Goal: Transaction & Acquisition: Download file/media

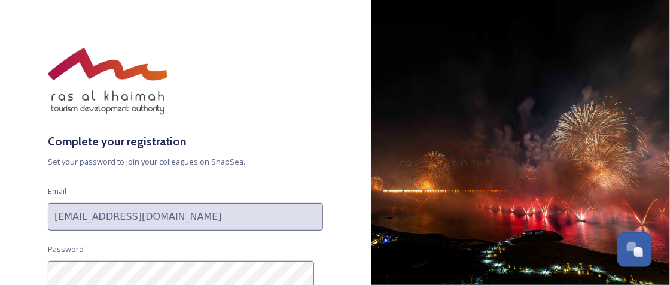
scroll to position [91, 0]
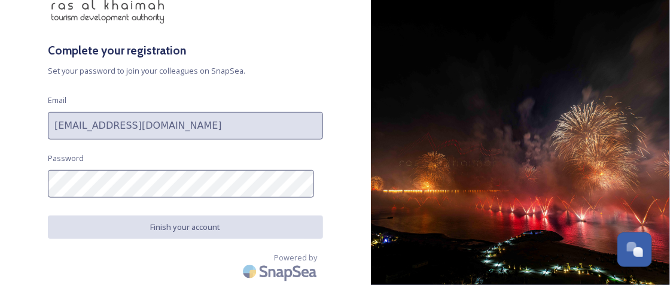
click at [321, 192] on div "Complete your registration Set your password to join your colleagues on SnapSea…" at bounding box center [185, 142] width 371 height 285
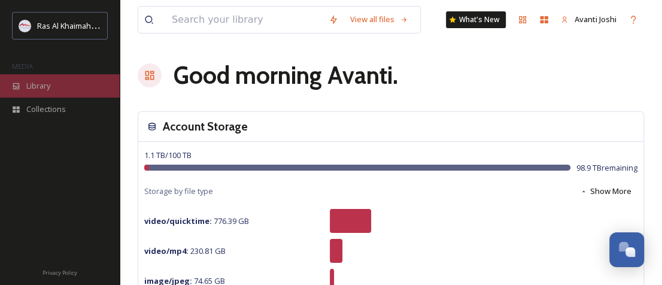
click at [35, 83] on span "Library" at bounding box center [38, 85] width 24 height 11
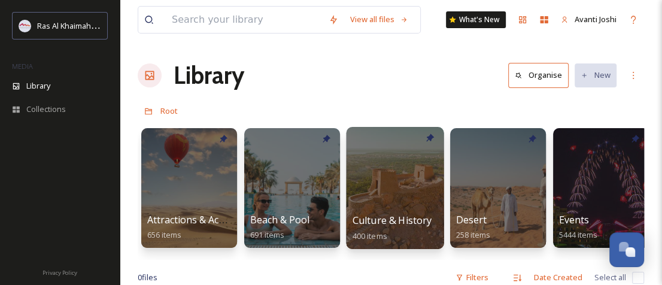
click at [400, 205] on div at bounding box center [395, 188] width 98 height 122
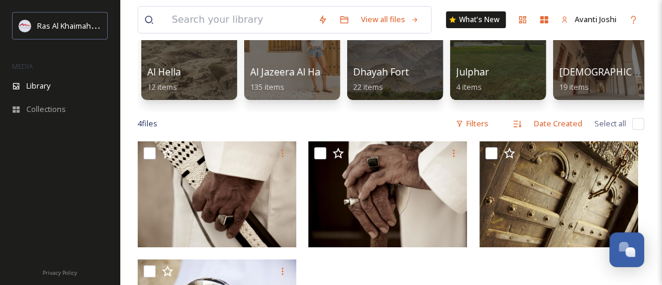
scroll to position [29, 0]
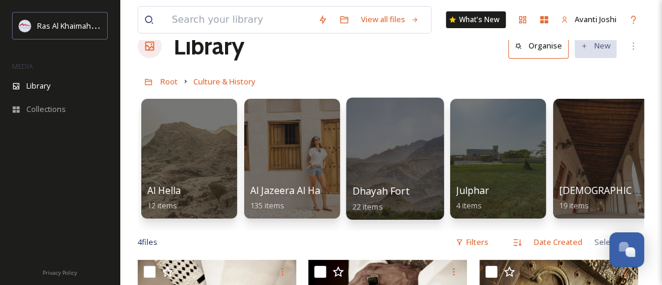
click at [389, 173] on div at bounding box center [395, 159] width 98 height 122
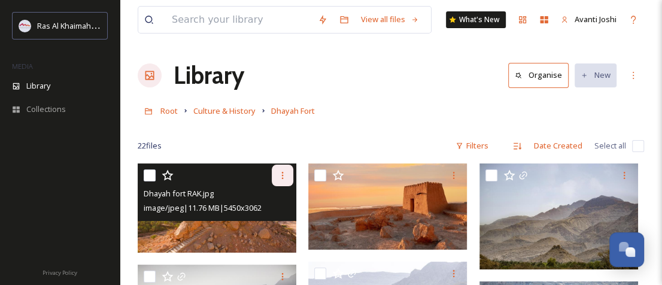
click at [276, 173] on div at bounding box center [283, 176] width 22 height 22
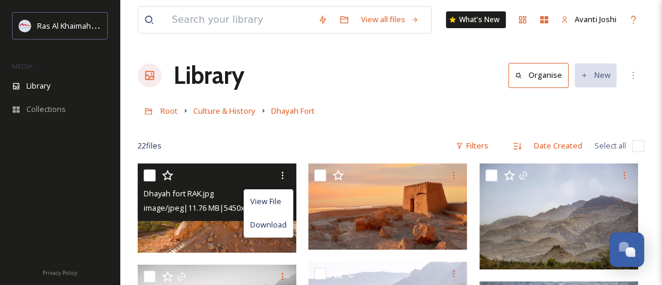
click at [207, 218] on div "View File Download Dhayah fort RAK.jpg image/jpeg | 11.76 MB | 5450 x 3062" at bounding box center [217, 191] width 159 height 57
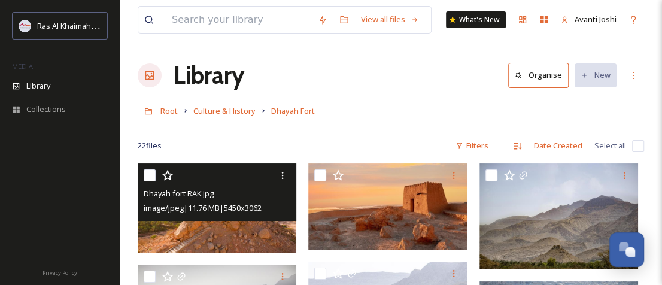
click at [220, 221] on img at bounding box center [217, 207] width 159 height 89
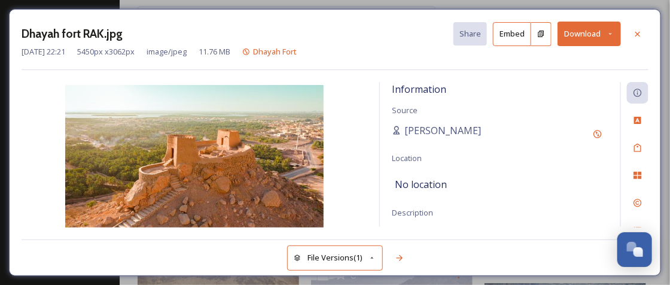
click at [569, 34] on button "Download" at bounding box center [589, 34] width 63 height 25
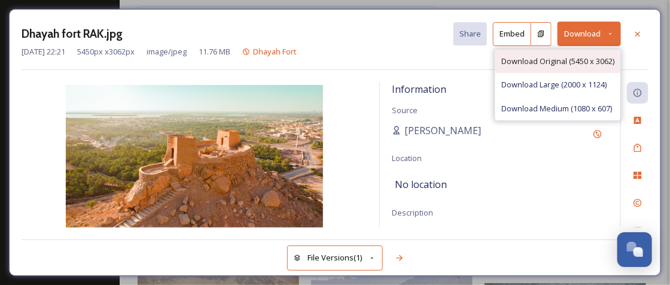
click at [572, 60] on span "Download Original (5450 x 3062)" at bounding box center [558, 61] width 113 height 11
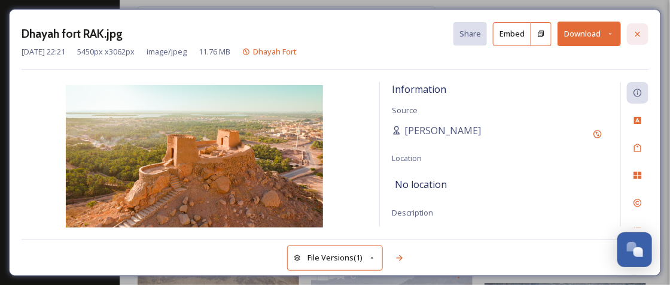
click at [643, 34] on icon at bounding box center [638, 34] width 10 height 10
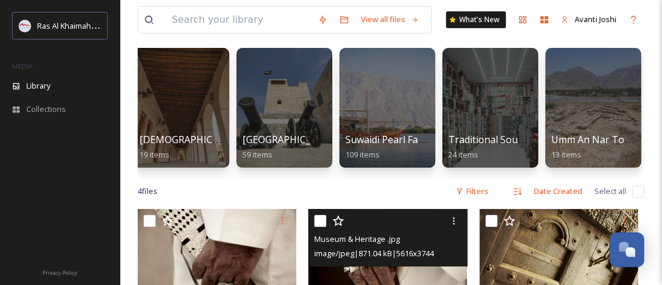
scroll to position [60, 0]
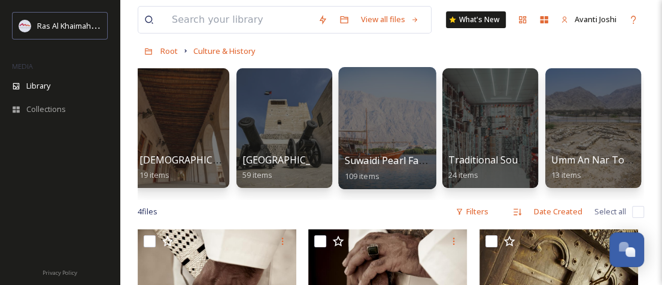
click at [359, 137] on div at bounding box center [387, 128] width 98 height 122
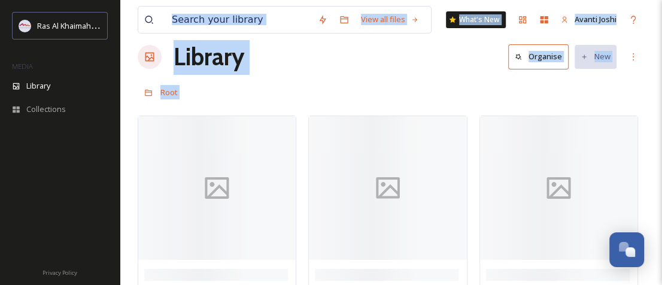
scroll to position [29, 0]
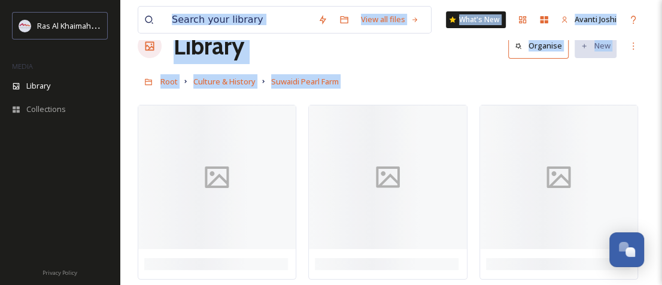
click at [403, 66] on div "View all files What's New Avanti Joshi Library Organise New Root Culture & Hist…" at bounding box center [391, 128] width 542 height 315
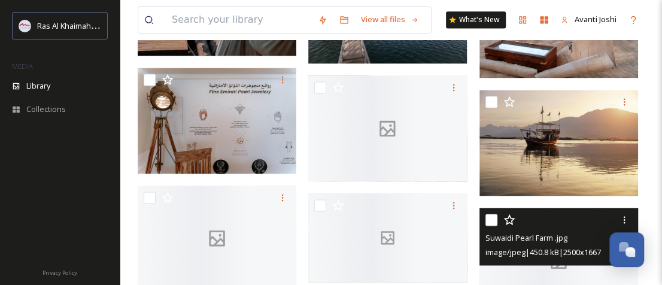
scroll to position [927, 0]
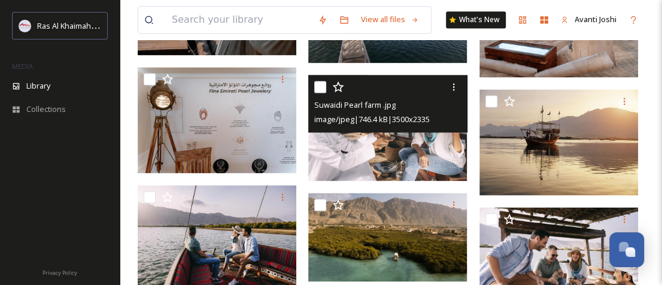
click at [389, 164] on img at bounding box center [387, 128] width 159 height 106
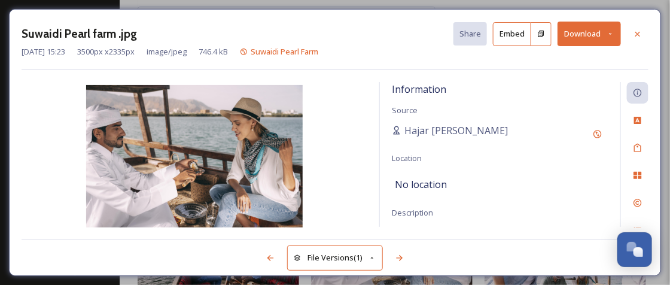
click at [595, 38] on button "Download" at bounding box center [589, 34] width 63 height 25
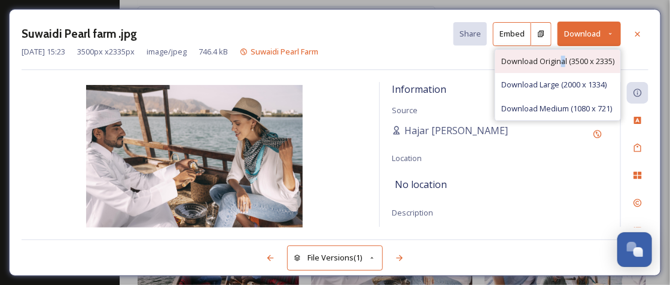
click at [561, 56] on span "Download Original (3500 x 2335)" at bounding box center [558, 61] width 113 height 11
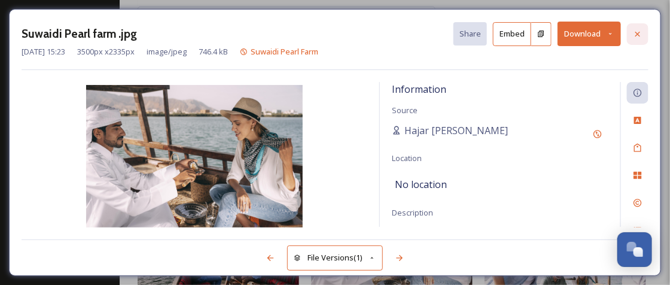
click at [640, 37] on icon at bounding box center [638, 34] width 10 height 10
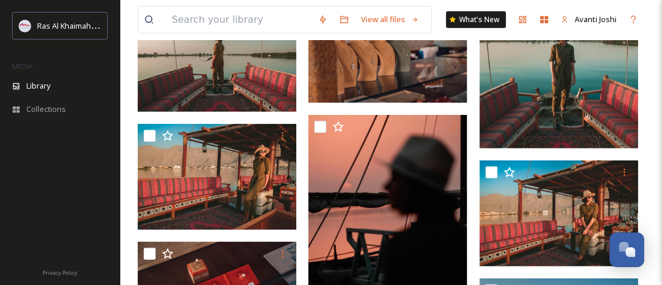
scroll to position [1687, 0]
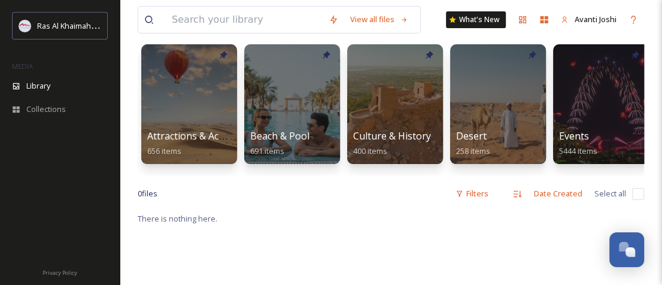
scroll to position [120, 0]
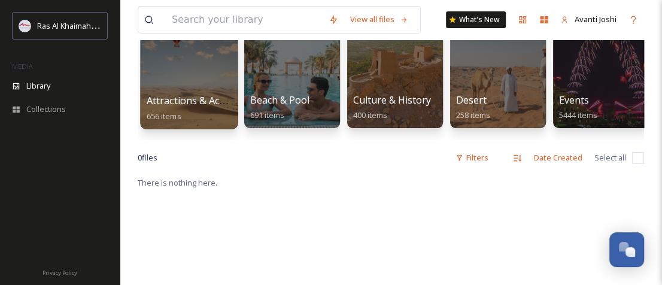
click at [180, 81] on div at bounding box center [189, 68] width 98 height 122
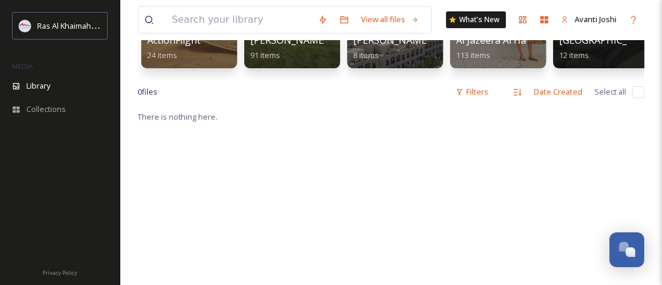
click at [333, 166] on div "There is nothing here." at bounding box center [391, 252] width 506 height 285
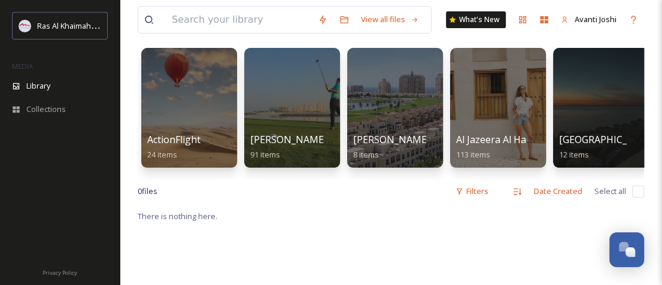
scroll to position [60, 0]
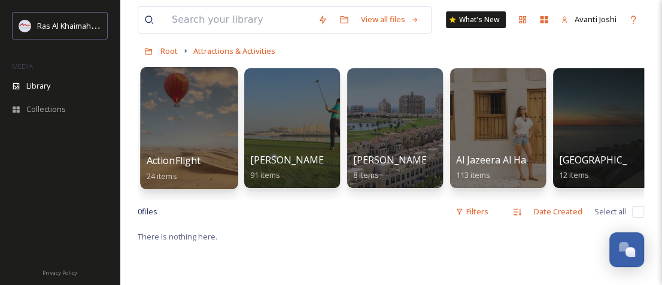
click at [202, 171] on div "ActionFlight 24 items" at bounding box center [190, 168] width 86 height 30
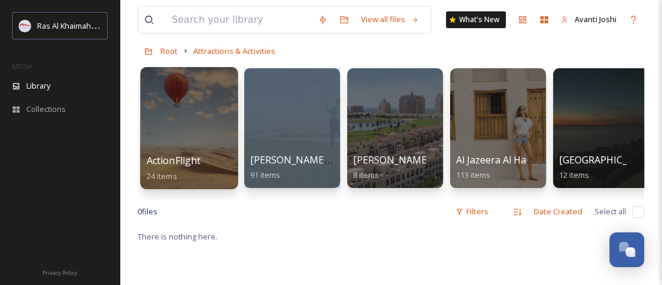
click at [202, 171] on div "ActionFlight 24 items" at bounding box center [190, 168] width 86 height 30
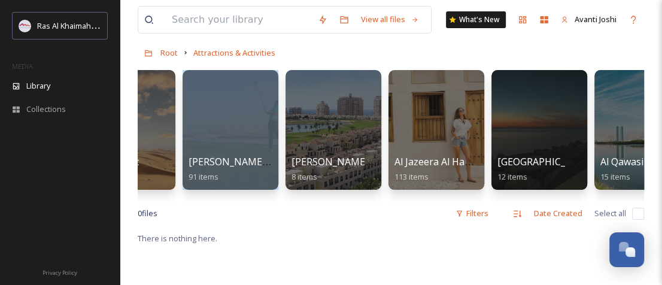
scroll to position [0, 0]
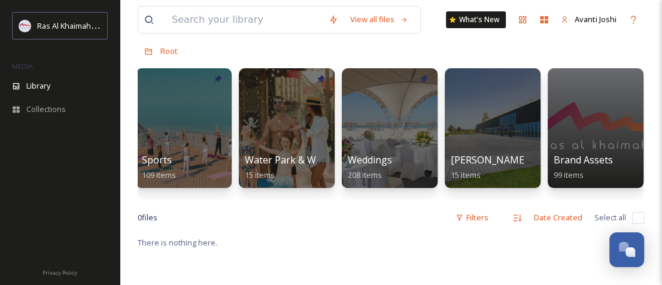
scroll to position [0, 938]
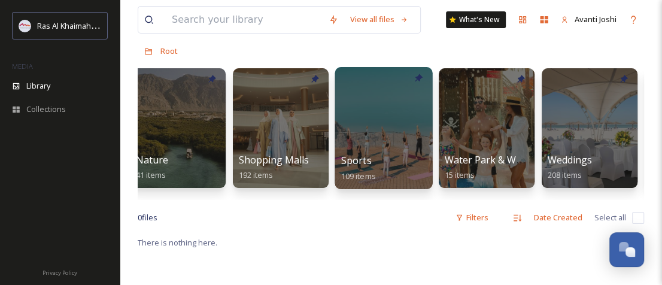
click at [368, 142] on div at bounding box center [384, 128] width 98 height 122
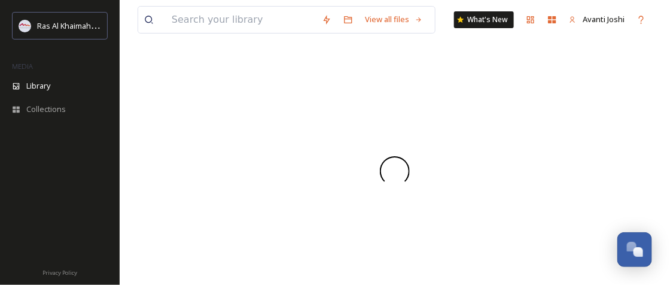
click at [368, 142] on div at bounding box center [395, 170] width 515 height 227
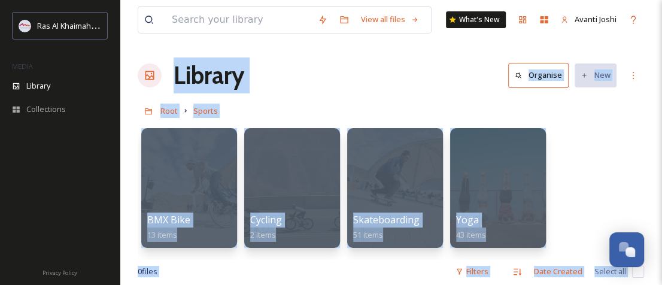
click at [643, 175] on div "BMX Bike 13 items Cycling 2 items Skateboarding 51 items Yoga 43 items" at bounding box center [391, 191] width 506 height 138
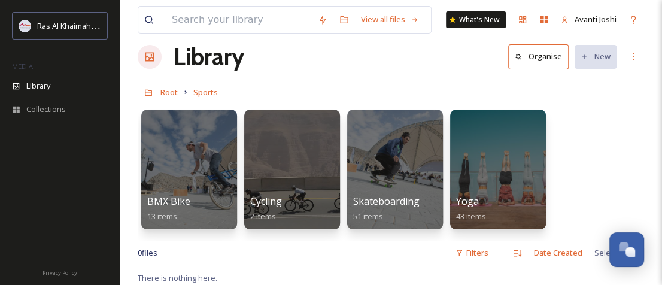
scroll to position [120, 0]
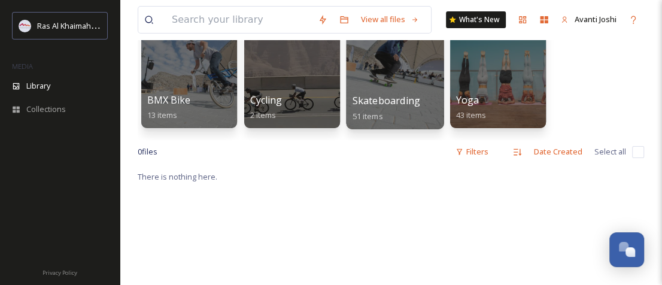
click at [419, 85] on div at bounding box center [395, 68] width 98 height 122
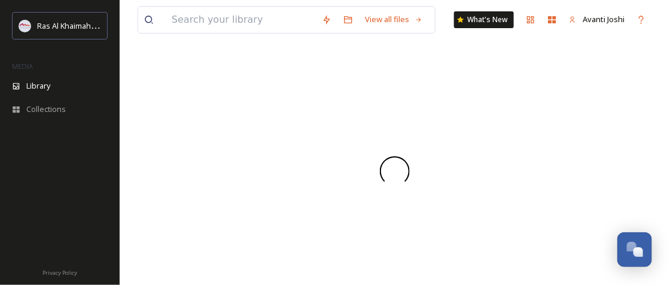
click at [419, 85] on div at bounding box center [395, 170] width 515 height 227
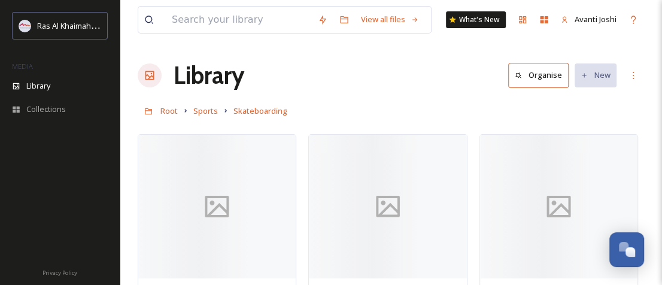
click at [377, 101] on div "Root Sports Skateboarding" at bounding box center [391, 110] width 506 height 23
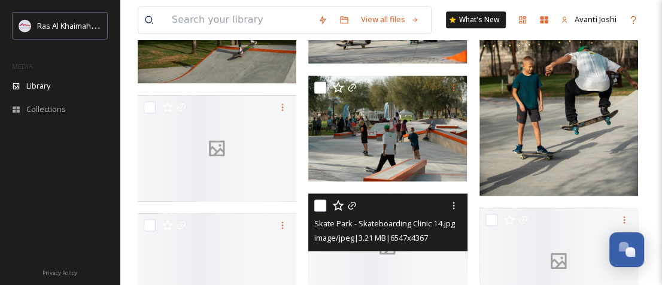
scroll to position [1018, 0]
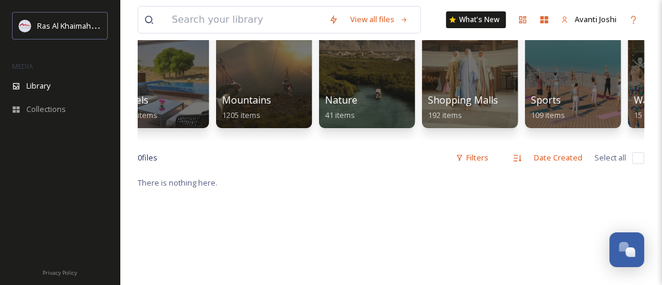
scroll to position [0, 755]
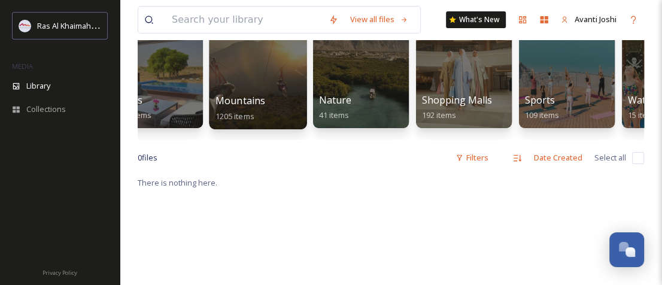
click at [232, 92] on div at bounding box center [258, 68] width 98 height 122
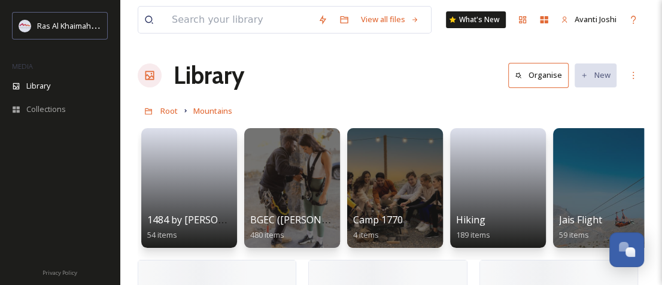
click at [321, 92] on div "Library Organise New" at bounding box center [391, 75] width 506 height 36
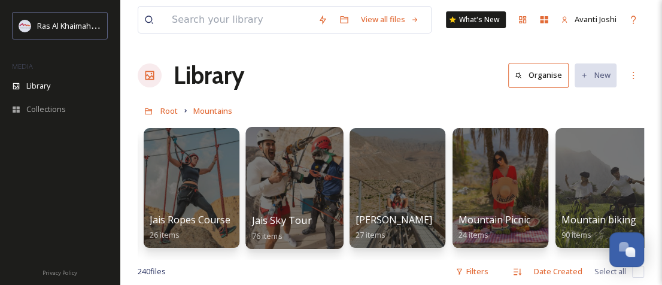
click at [287, 197] on div at bounding box center [294, 188] width 98 height 122
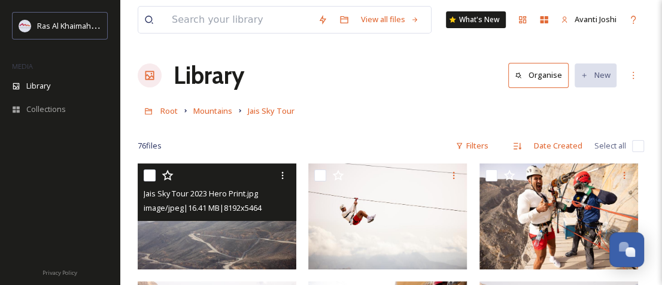
click at [175, 238] on img at bounding box center [217, 216] width 159 height 106
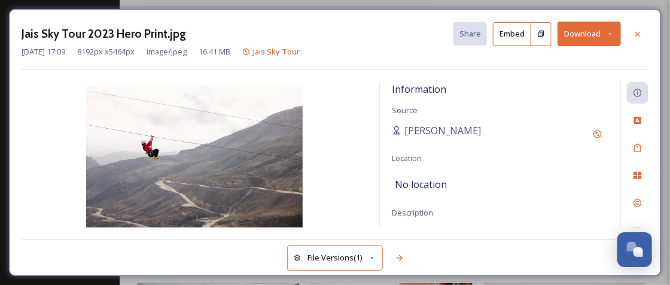
click at [612, 37] on icon at bounding box center [611, 34] width 8 height 8
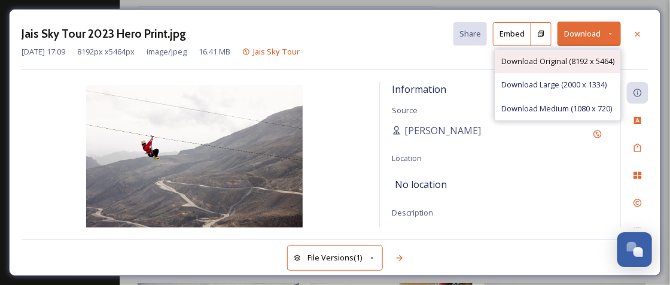
click at [558, 65] on span "Download Original (8192 x 5464)" at bounding box center [558, 61] width 113 height 11
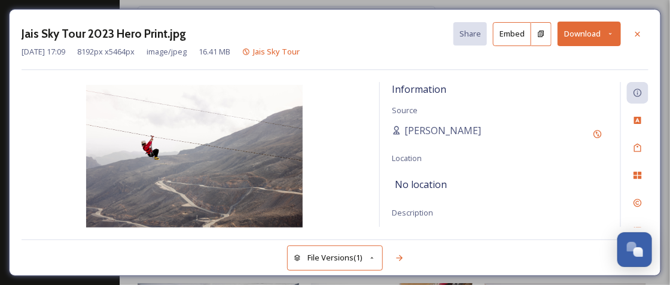
click at [637, 29] on icon at bounding box center [638, 34] width 10 height 10
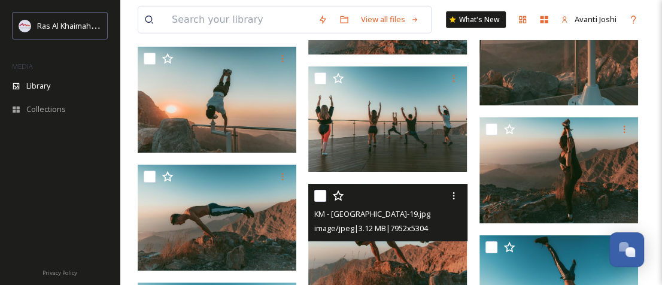
scroll to position [4669, 0]
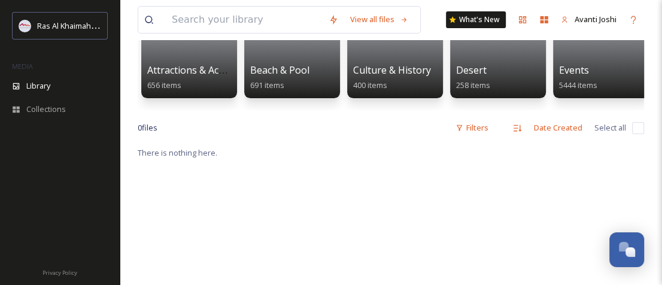
scroll to position [68, 0]
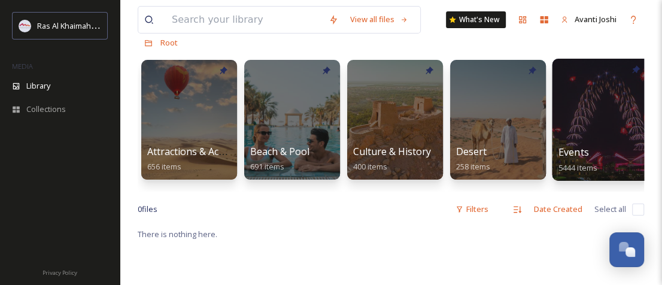
click at [606, 122] on div at bounding box center [601, 120] width 98 height 122
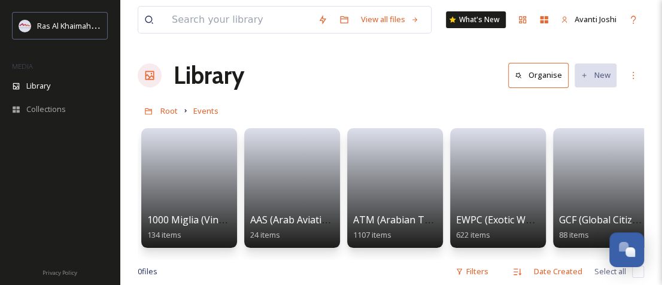
scroll to position [60, 0]
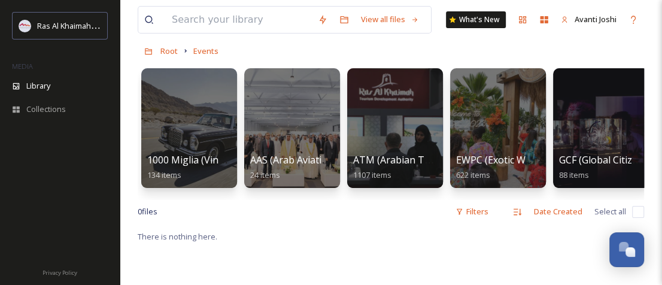
click at [250, 223] on div "0 file s Filters Date Created Select all" at bounding box center [391, 211] width 506 height 23
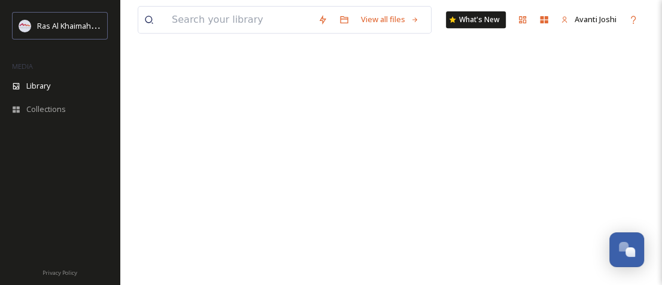
scroll to position [58, 0]
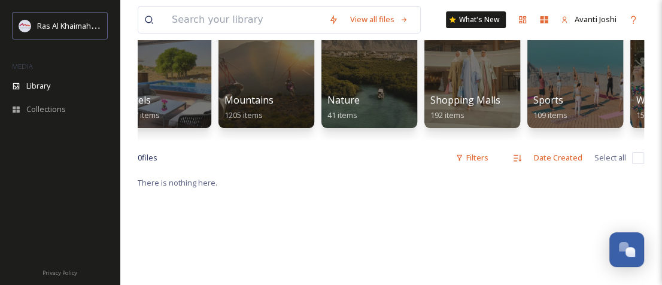
scroll to position [60, 0]
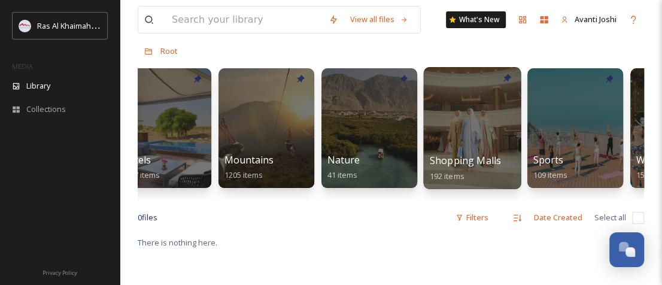
click at [458, 148] on div at bounding box center [472, 128] width 98 height 122
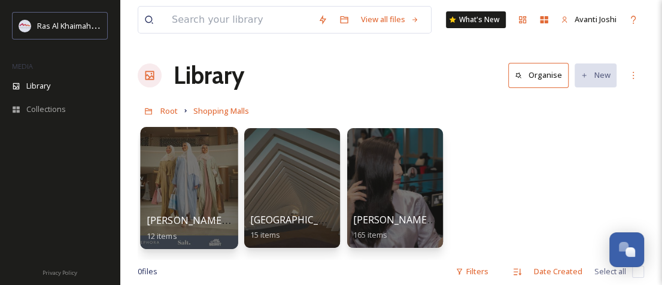
click at [172, 184] on div at bounding box center [189, 188] width 98 height 122
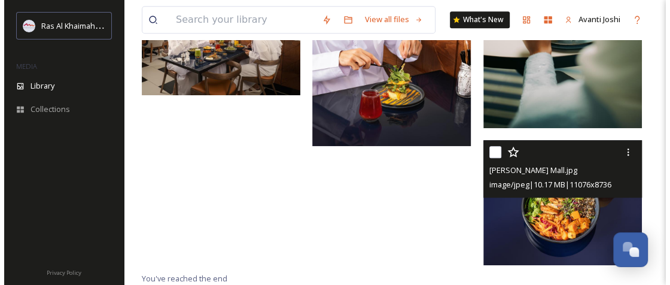
scroll to position [236, 0]
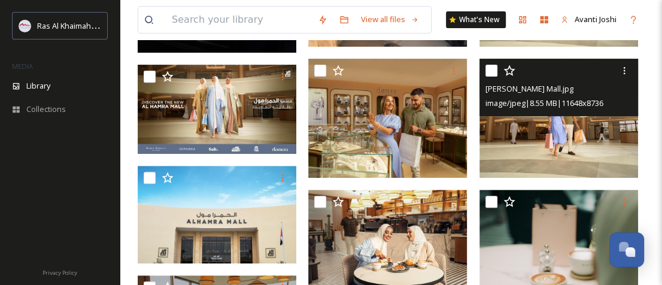
click at [523, 131] on img at bounding box center [558, 118] width 159 height 119
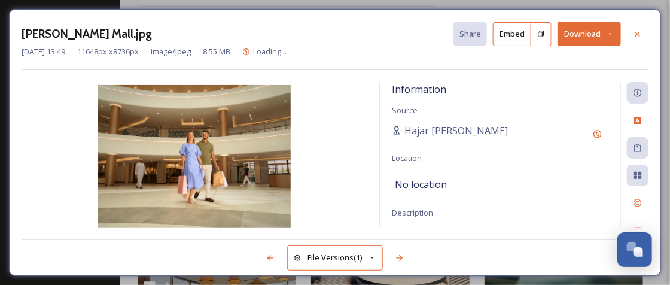
click at [590, 37] on button "Download" at bounding box center [589, 34] width 63 height 25
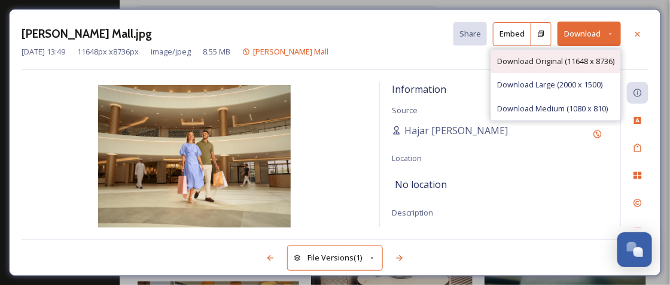
click at [575, 63] on span "Download Original (11648 x 8736)" at bounding box center [555, 61] width 117 height 11
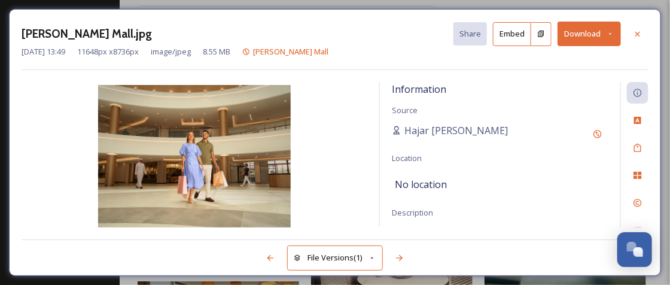
click at [410, 24] on div "[PERSON_NAME] Mall.jpg Share Embed Download" at bounding box center [335, 34] width 627 height 25
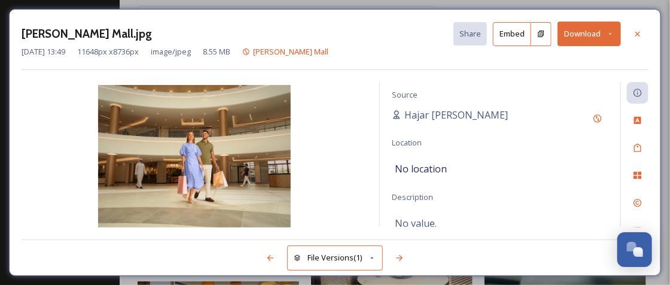
scroll to position [23, 0]
